Goal: Check status: Check status

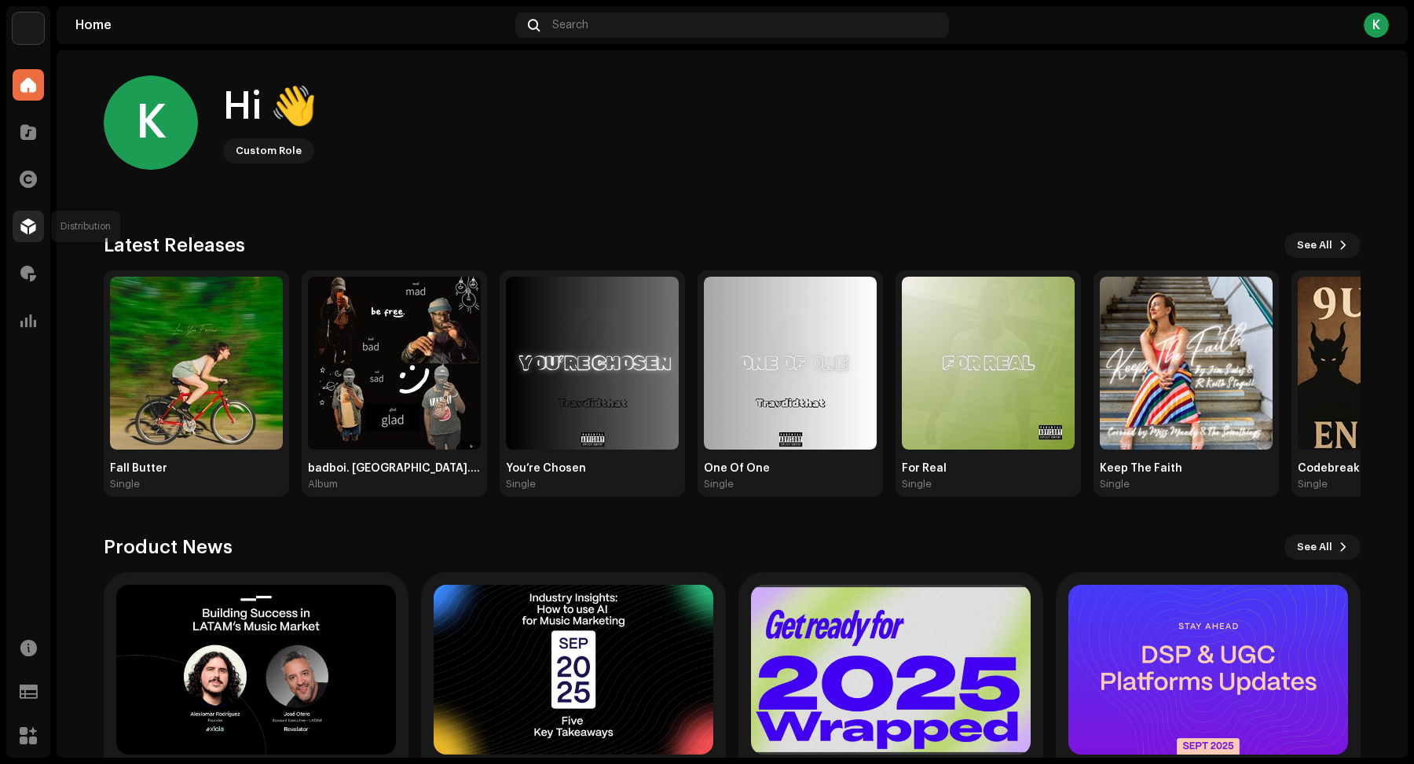
click at [38, 229] on div at bounding box center [28, 226] width 31 height 31
